Goal: Navigation & Orientation: Find specific page/section

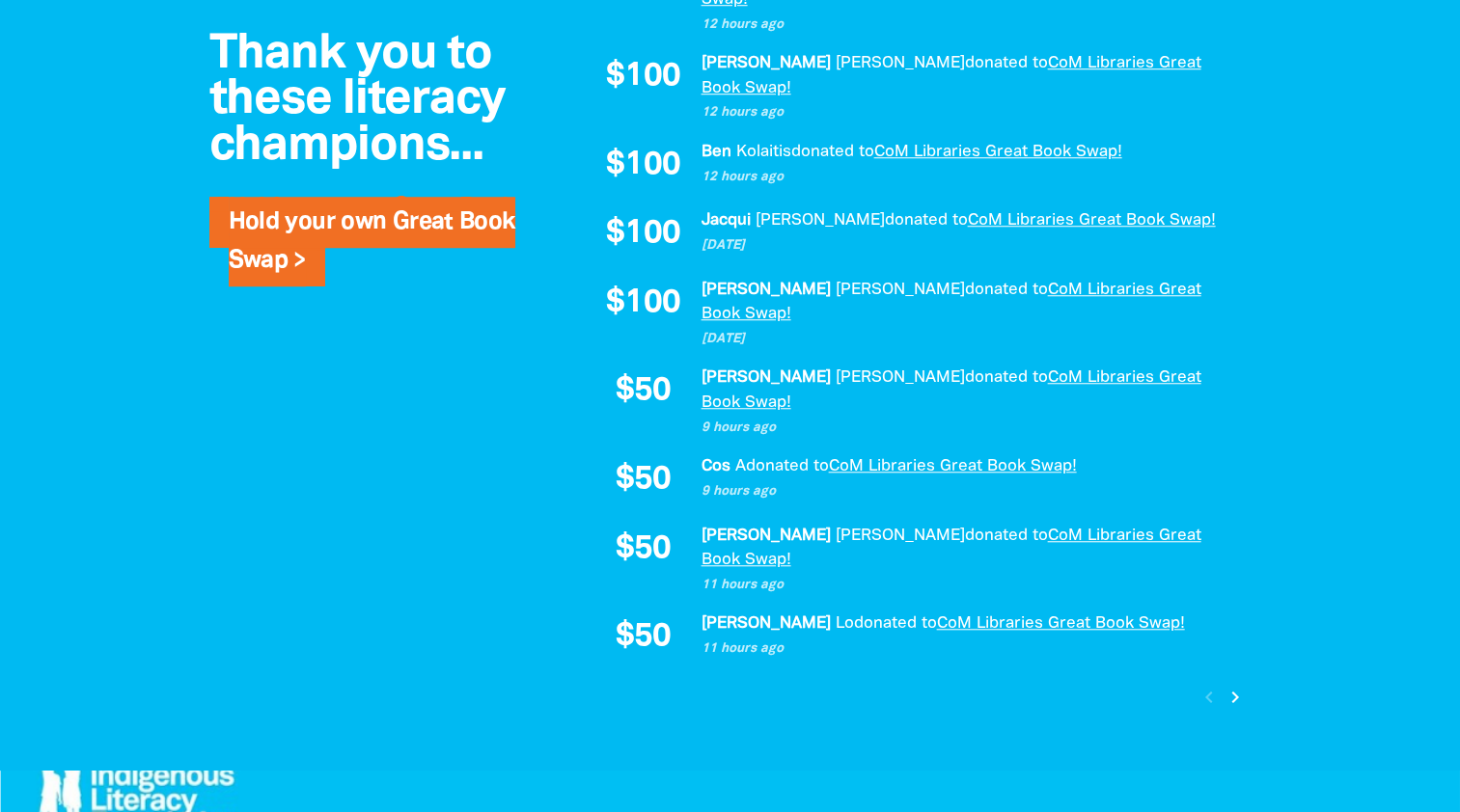
scroll to position [1551, 0]
click at [1239, 685] on icon "chevron_right" at bounding box center [1236, 697] width 23 height 23
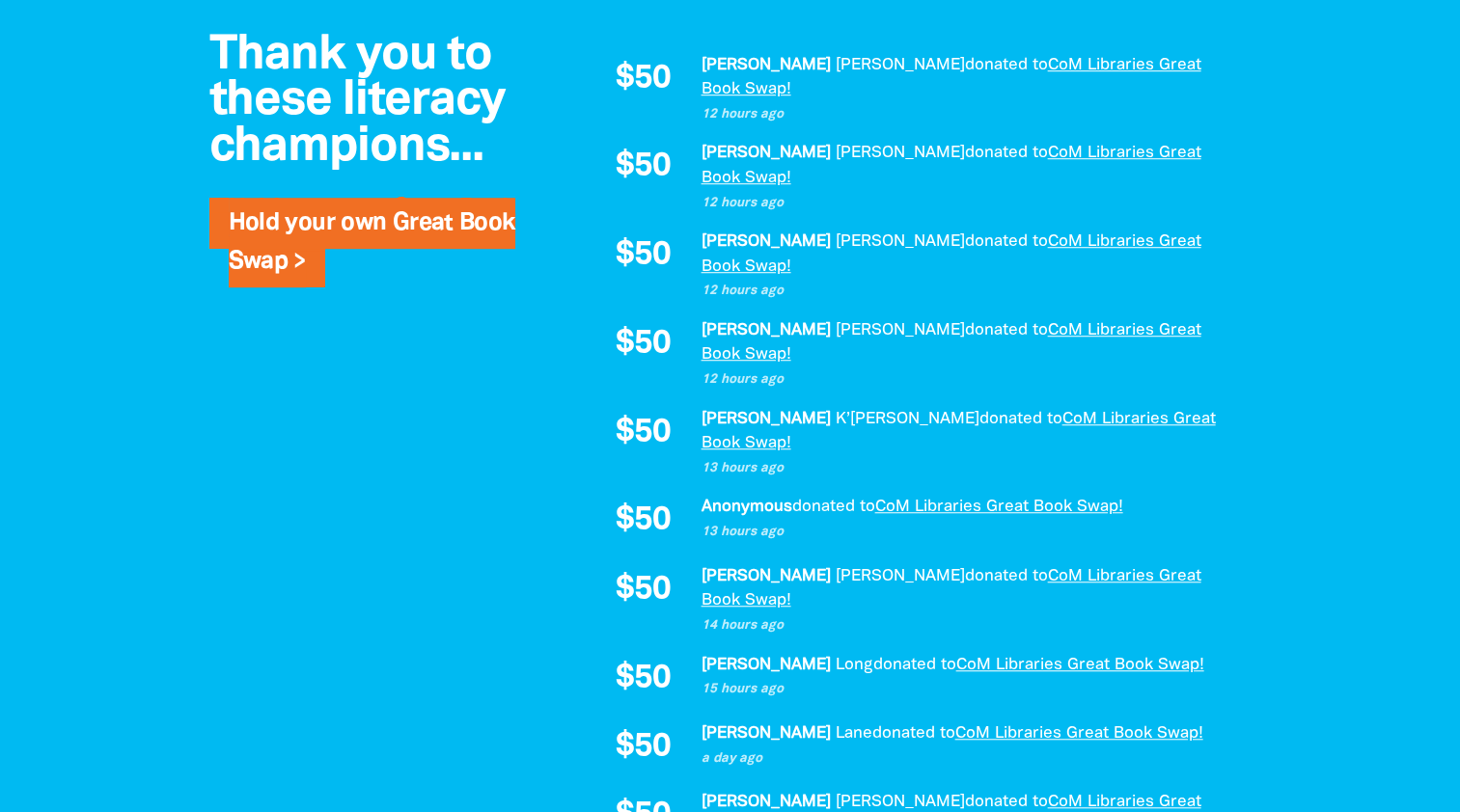
scroll to position [1369, 0]
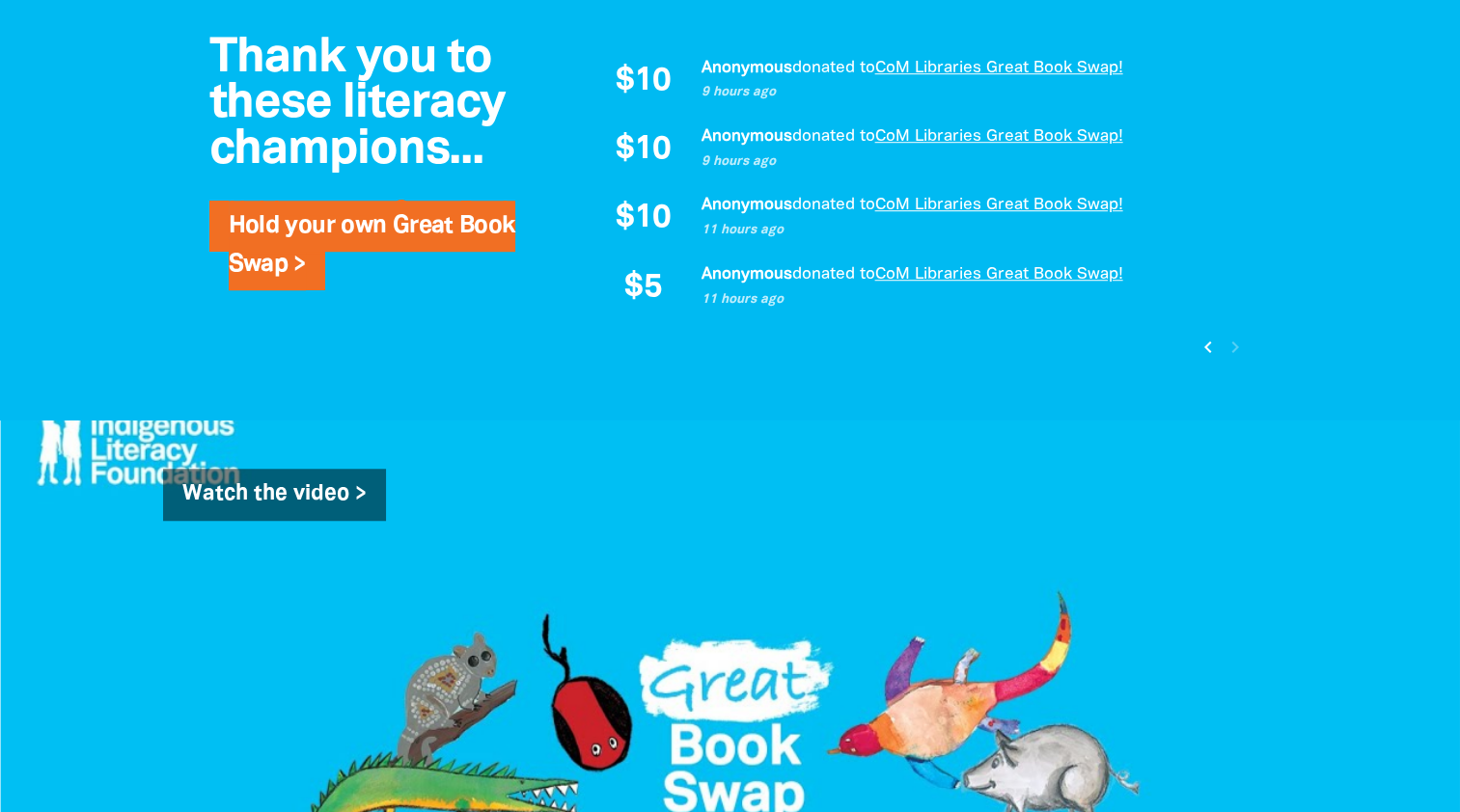
click at [1209, 347] on icon "chevron_left" at bounding box center [1207, 348] width 23 height 23
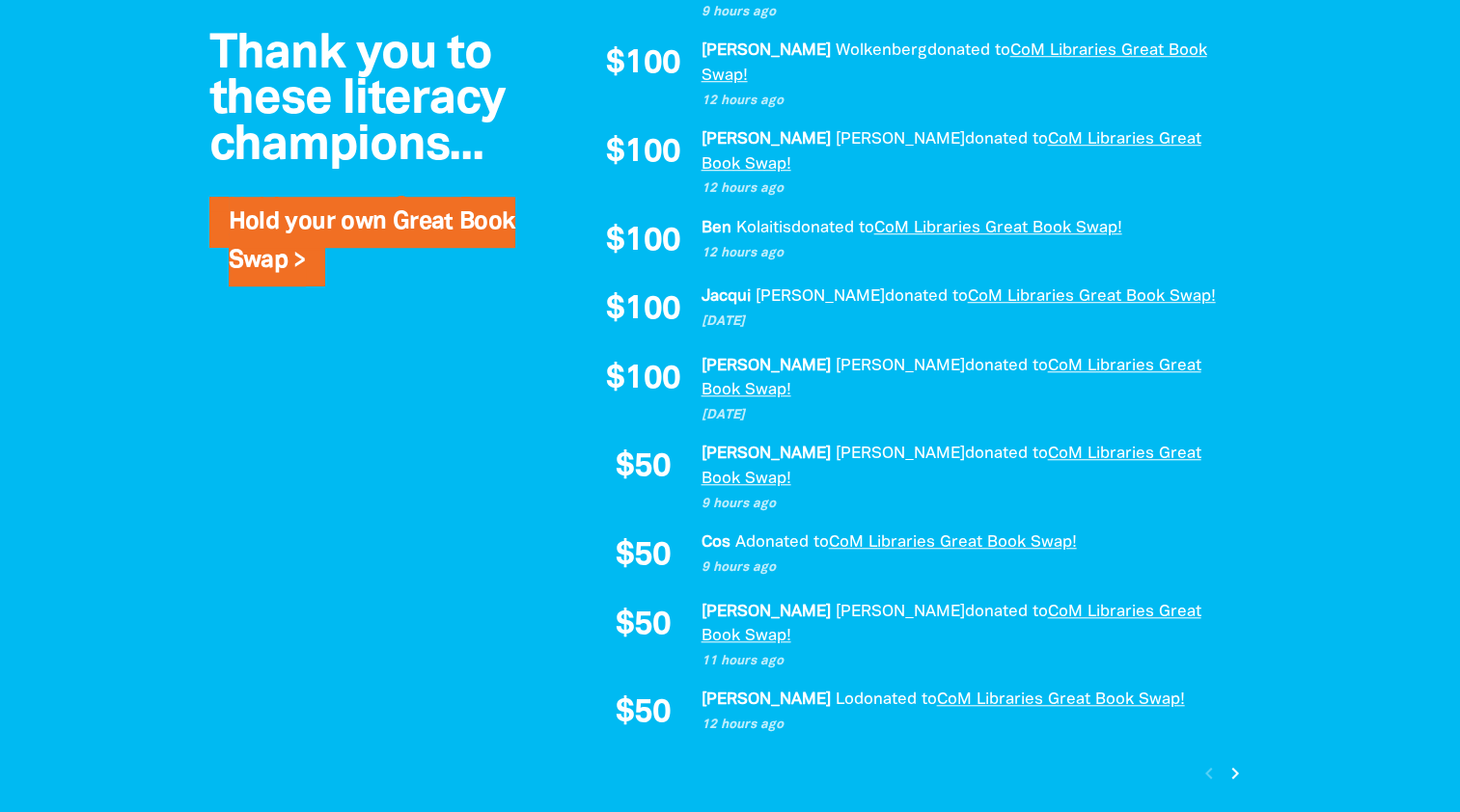
scroll to position [1477, 0]
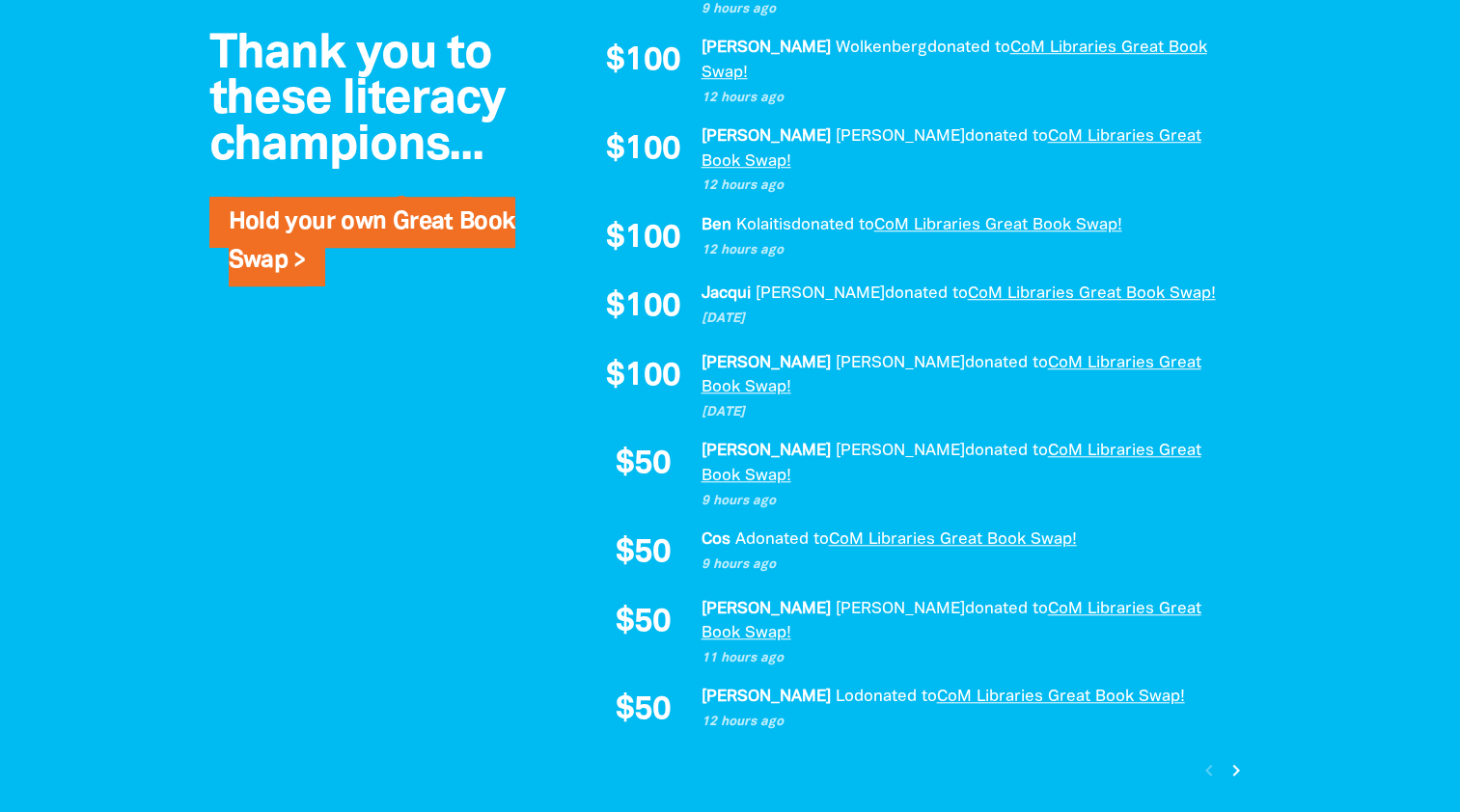
click at [1237, 758] on icon "chevron_right" at bounding box center [1236, 770] width 23 height 23
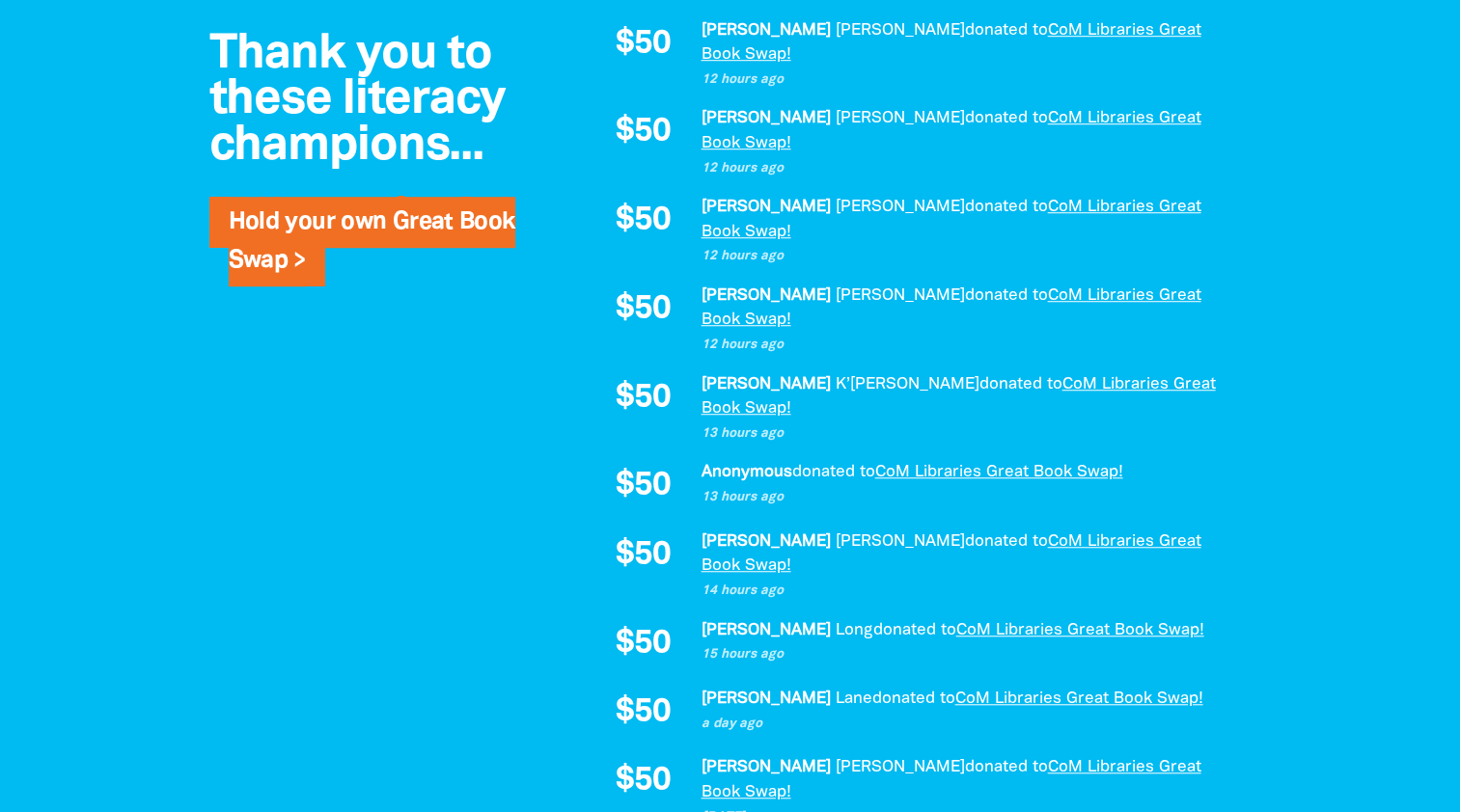
scroll to position [1369, 0]
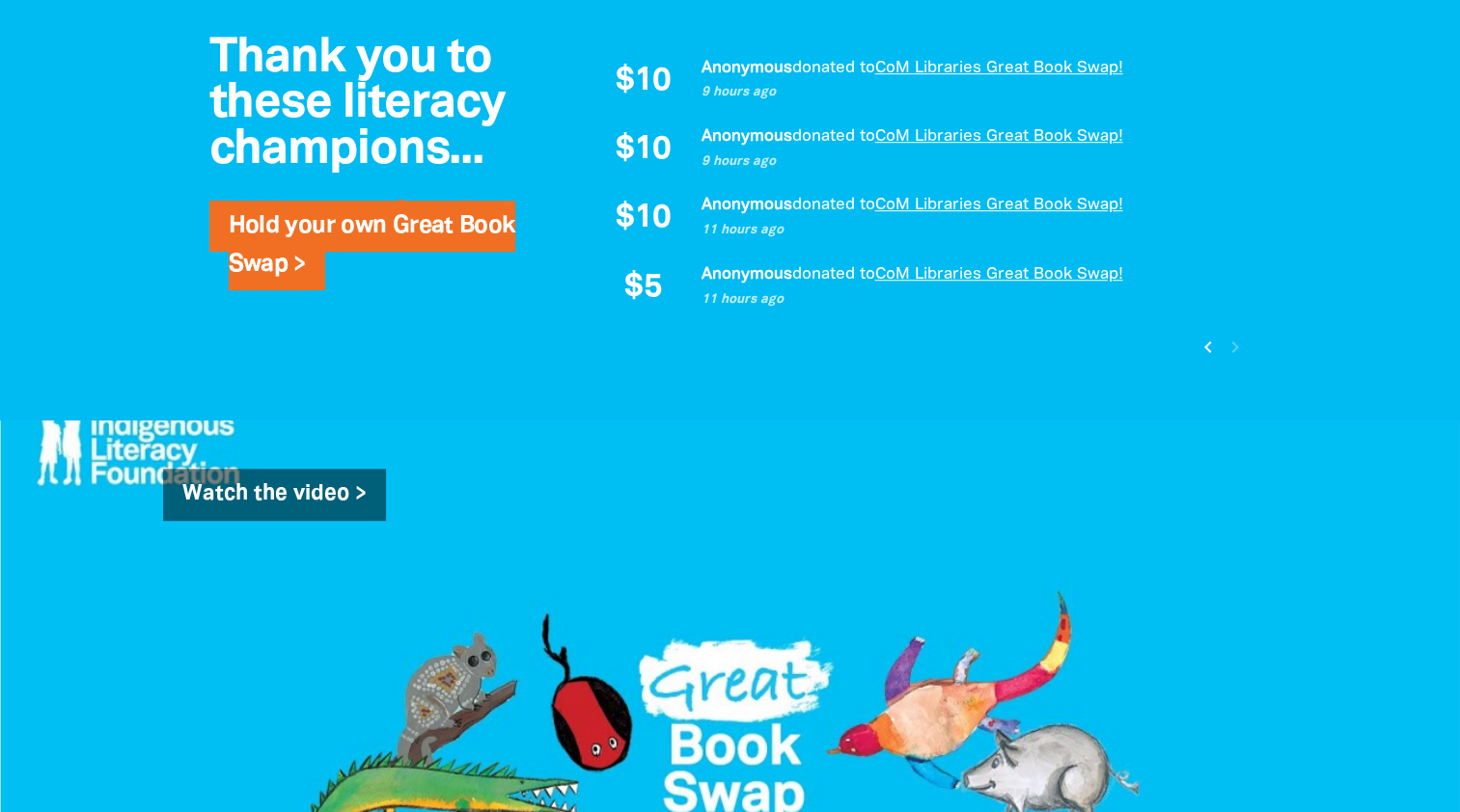
click at [1204, 349] on icon "chevron_left" at bounding box center [1207, 348] width 23 height 23
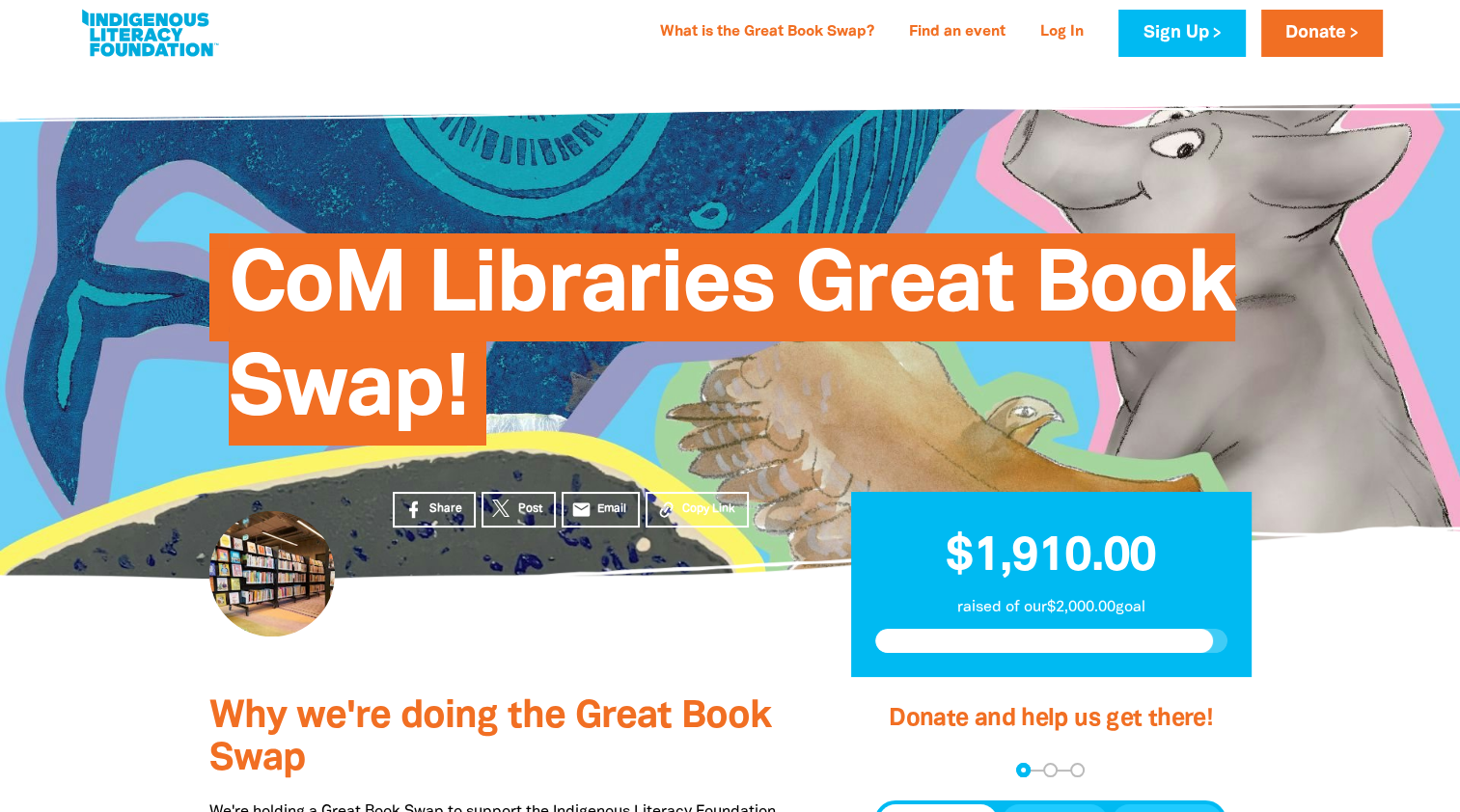
scroll to position [0, 0]
